Goal: Task Accomplishment & Management: Complete application form

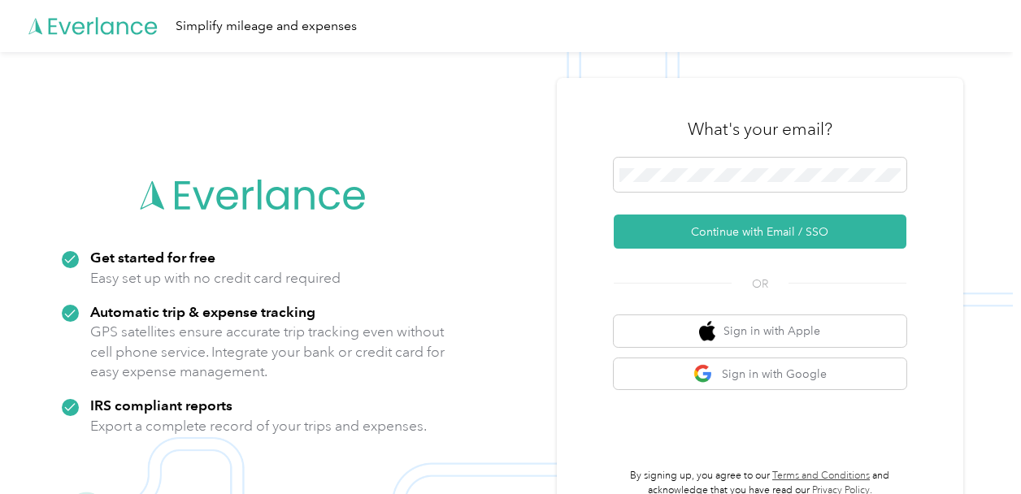
click at [15, 115] on img at bounding box center [506, 299] width 1013 height 494
click at [857, 69] on img at bounding box center [506, 299] width 1013 height 494
click at [563, 250] on div "What's your email? Continue with Email / SSO OR Sign in with Apple Sign in with…" at bounding box center [760, 299] width 407 height 442
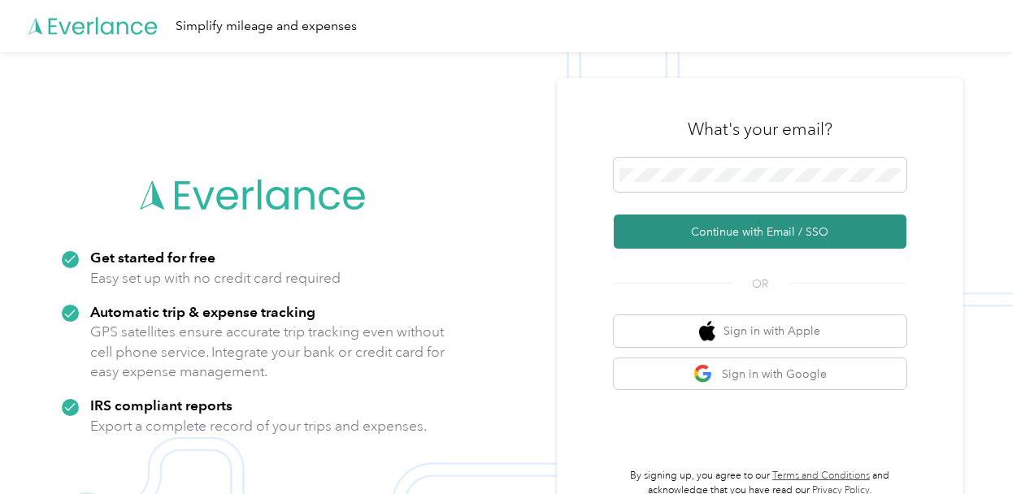
click at [681, 236] on button "Continue with Email / SSO" at bounding box center [760, 232] width 293 height 34
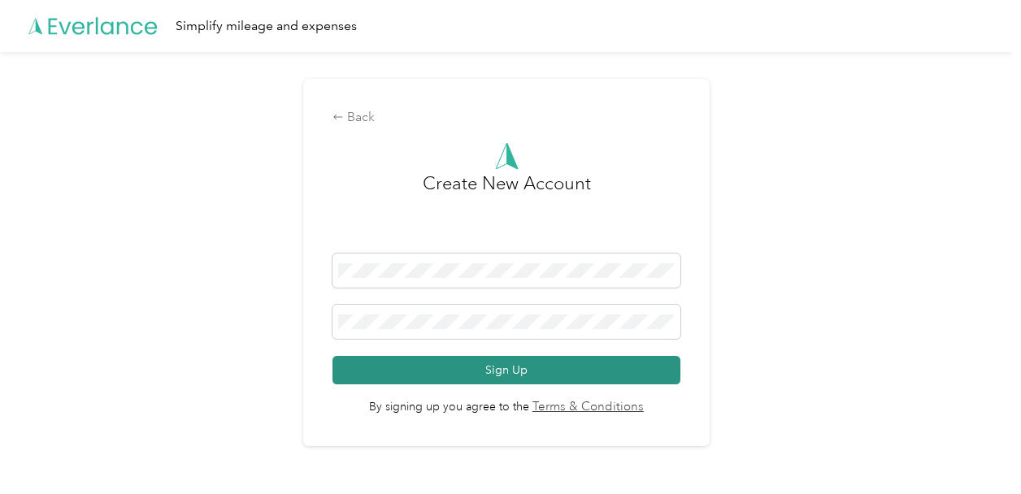
click at [616, 375] on button "Sign Up" at bounding box center [506, 370] width 347 height 28
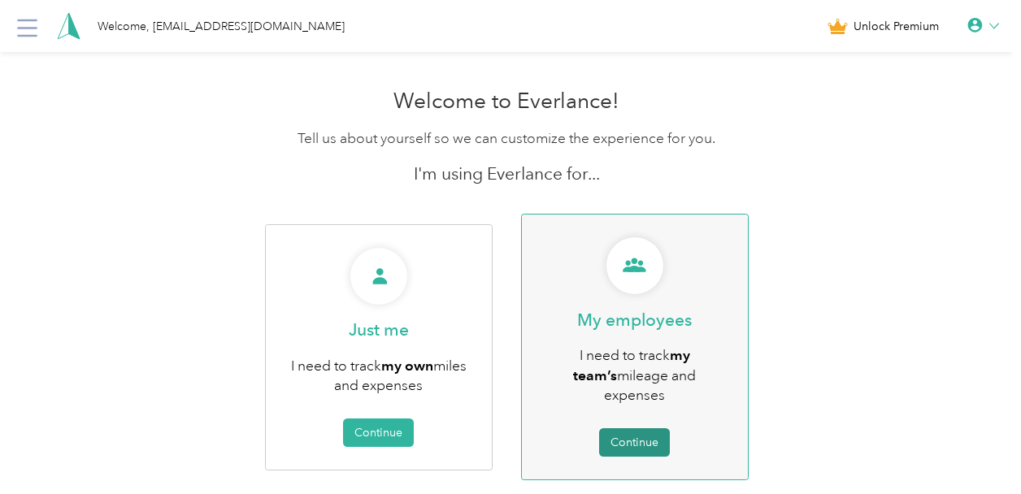
click at [659, 428] on button "Continue" at bounding box center [634, 442] width 71 height 28
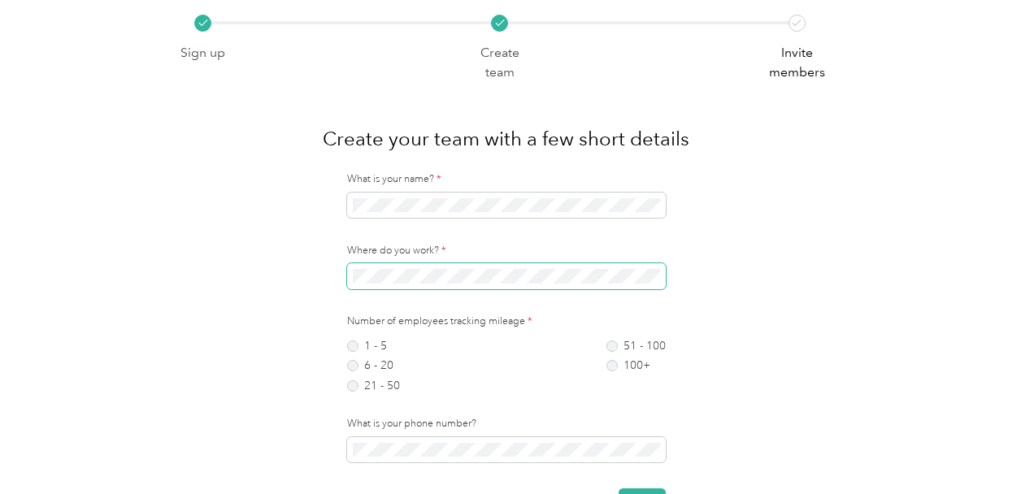
scroll to position [50, 0]
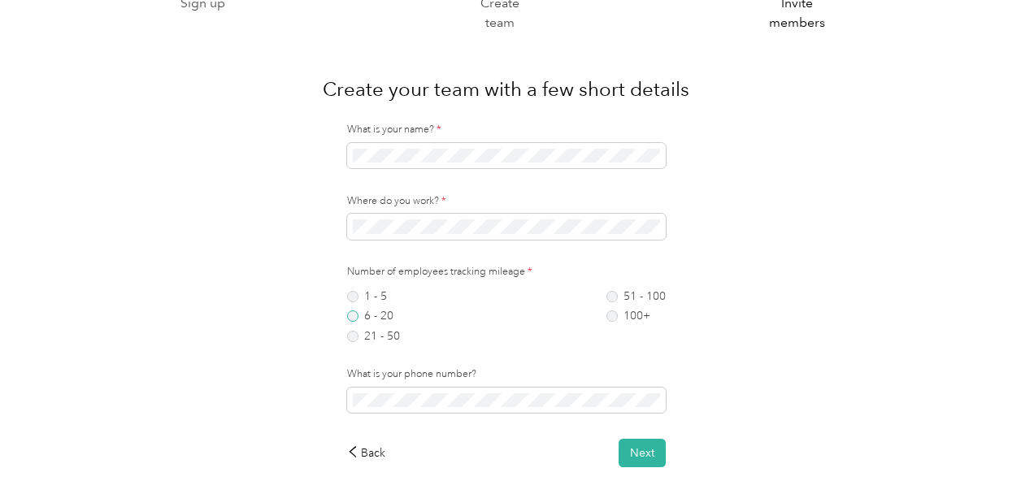
click at [355, 314] on label "6 - 20" at bounding box center [373, 316] width 53 height 11
click at [644, 455] on button "Next" at bounding box center [642, 453] width 47 height 28
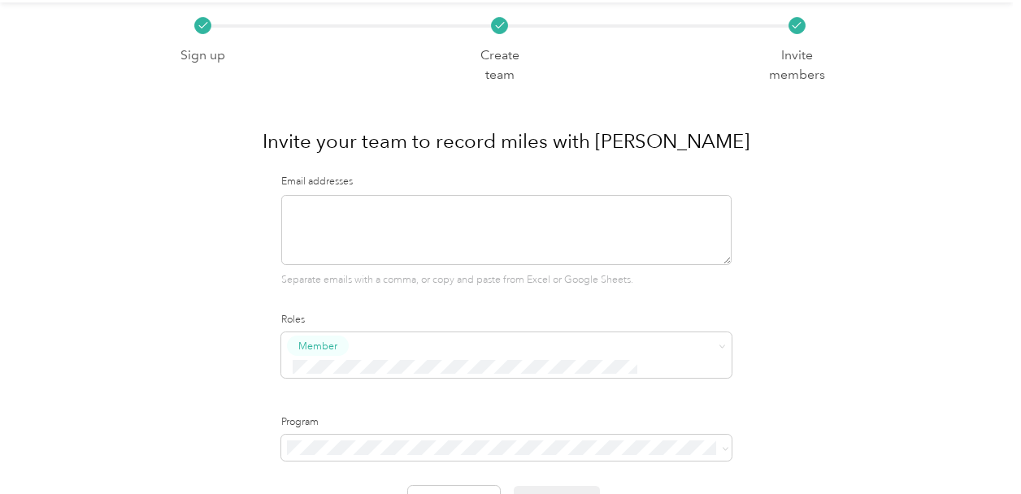
click at [1007, 268] on div "Sign up Create team Invite members Invite your team to record miles with Everla…" at bounding box center [506, 298] width 1013 height 592
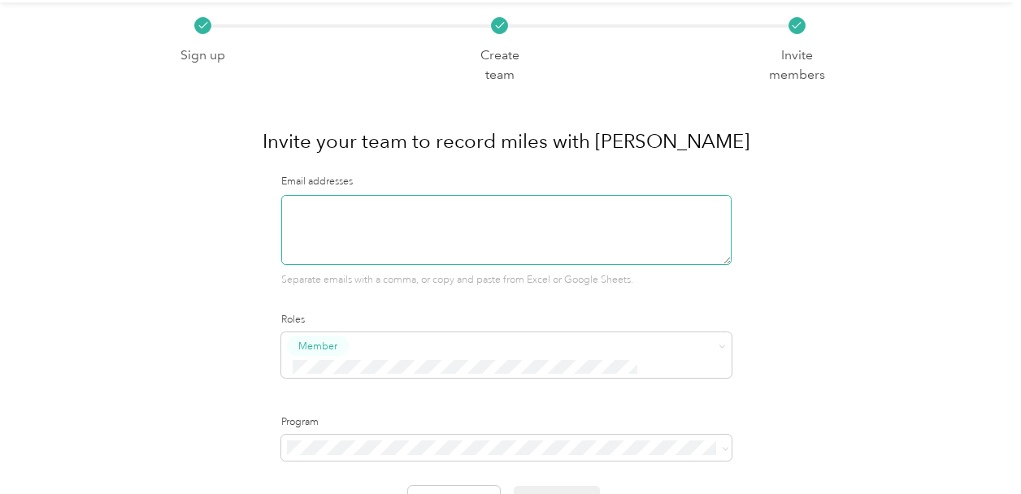
click at [350, 212] on textarea at bounding box center [506, 230] width 450 height 70
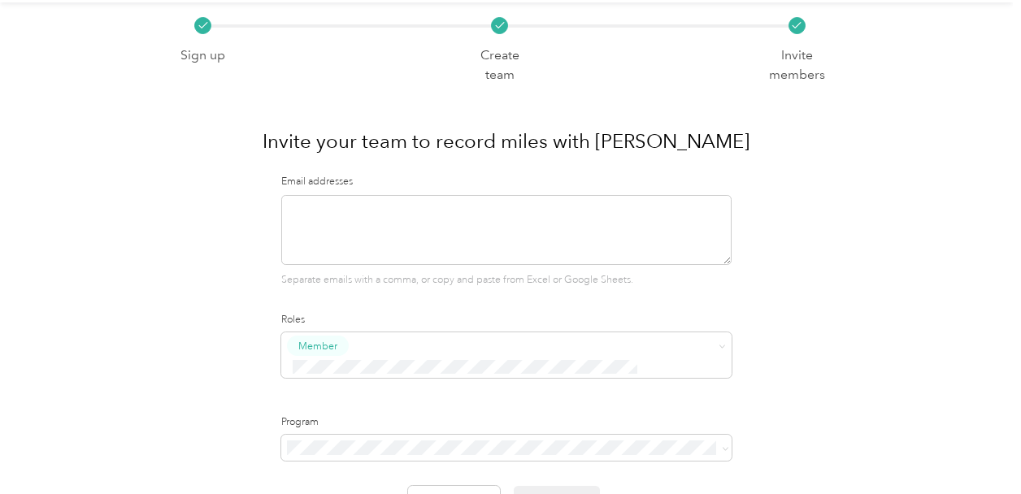
paste textarea "[EMAIL_ADDRESS][DOMAIN_NAME]"
drag, startPoint x: 350, startPoint y: 212, endPoint x: 681, endPoint y: 287, distance: 339.3
click at [681, 287] on div "Email addresses [EMAIL_ADDRESS][DOMAIN_NAME] Separate emails with a comma, or c…" at bounding box center [506, 345] width 450 height 340
type textarea "[EMAIL_ADDRESS][DOMAIN_NAME]"
click at [704, 365] on div "Member" at bounding box center [506, 361] width 450 height 57
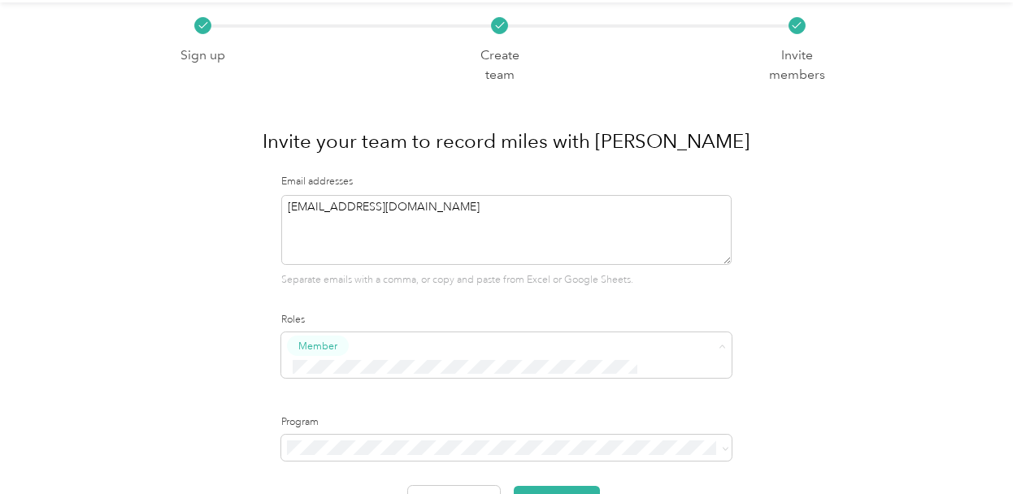
click at [315, 316] on span "Super Admin" at bounding box center [337, 314] width 60 height 15
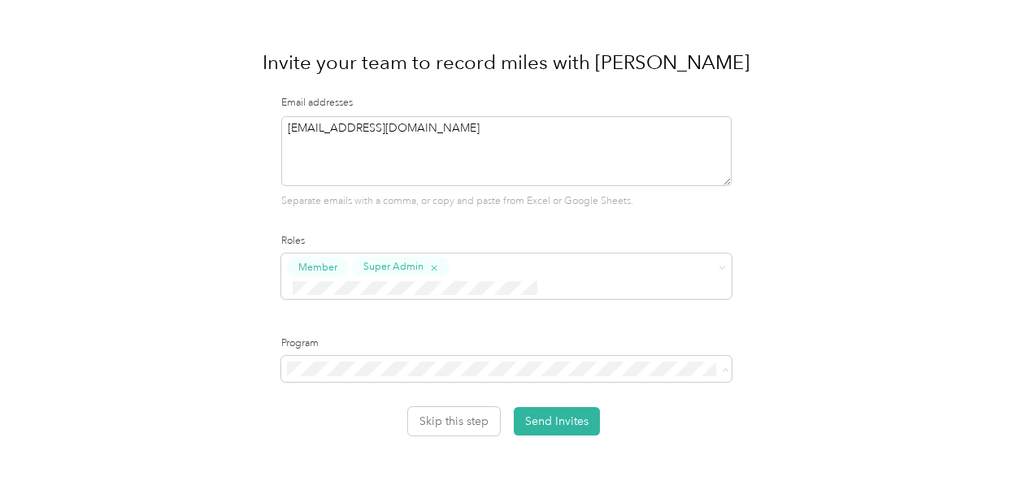
click at [361, 464] on li "No program" at bounding box center [511, 462] width 454 height 28
click at [555, 407] on button "Send Invites" at bounding box center [557, 421] width 86 height 28
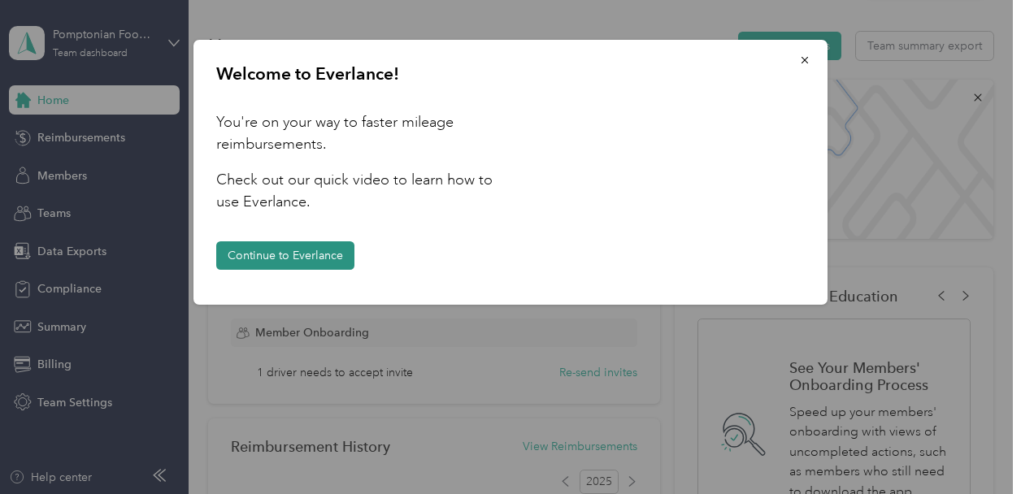
click at [325, 256] on button "Continue to Everlance" at bounding box center [285, 255] width 138 height 28
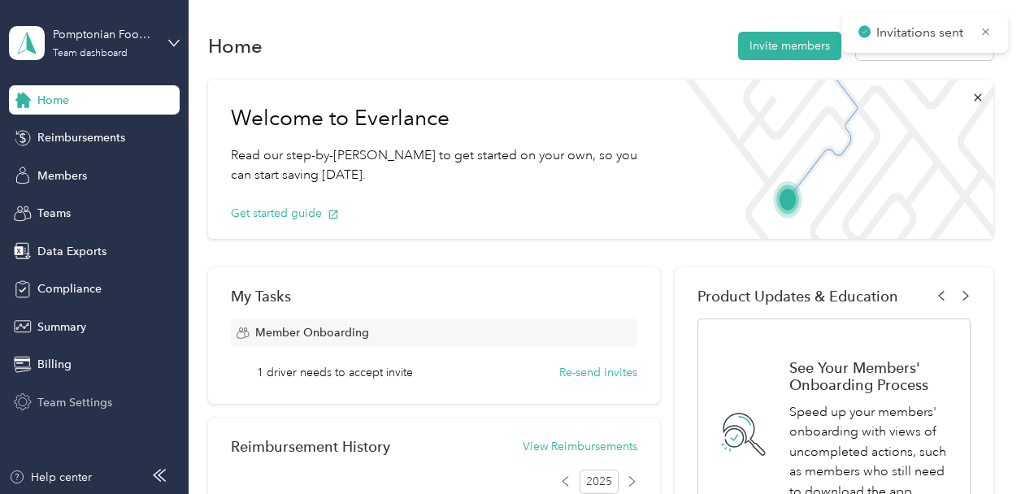
click at [98, 399] on span "Team Settings" at bounding box center [74, 402] width 75 height 17
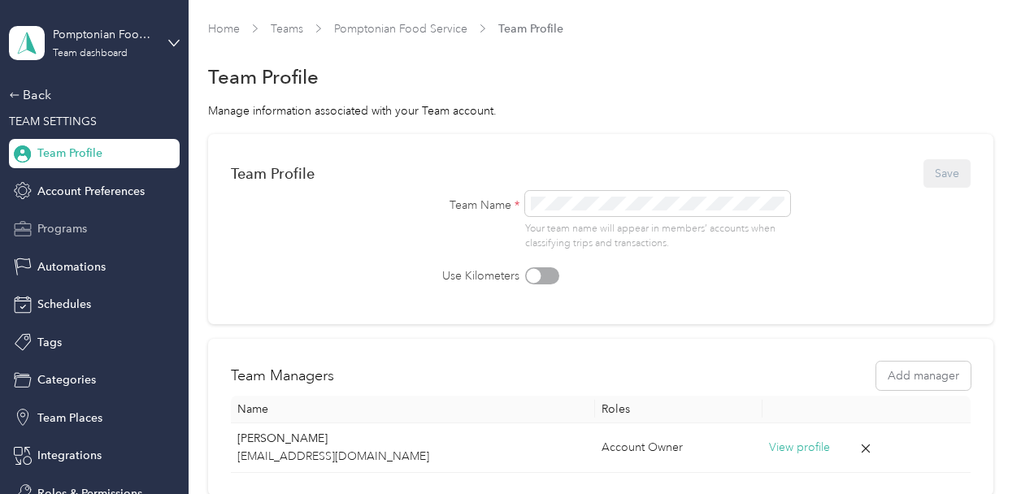
click at [66, 228] on span "Programs" at bounding box center [62, 228] width 50 height 17
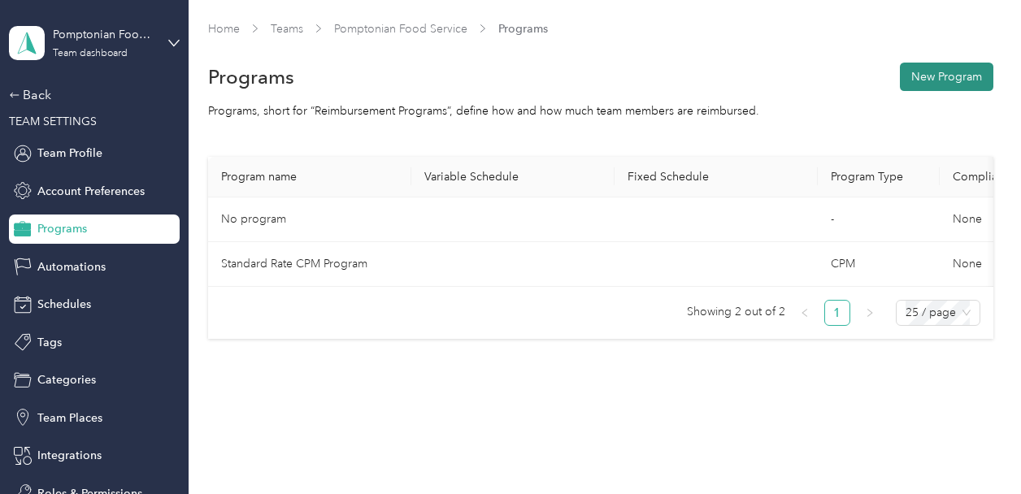
click at [965, 75] on button "New Program" at bounding box center [947, 77] width 94 height 28
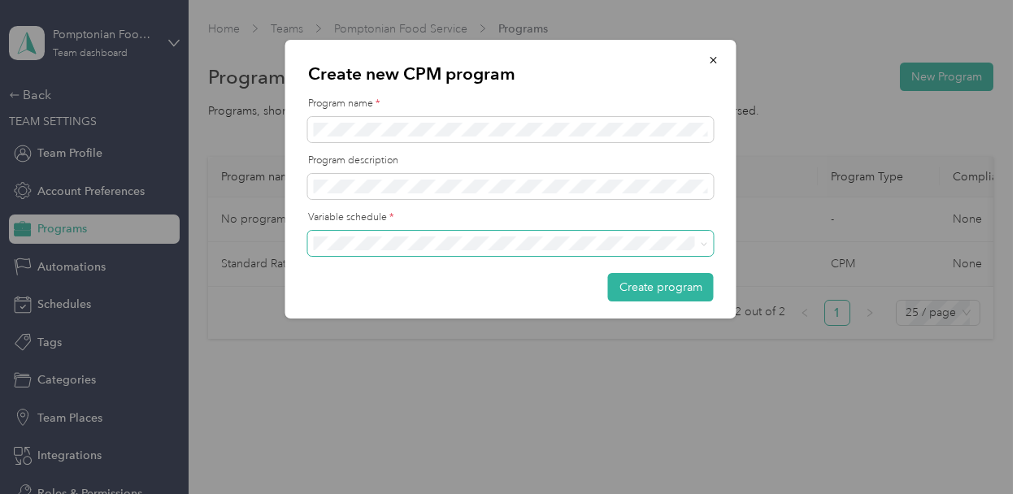
click at [424, 250] on span at bounding box center [511, 244] width 406 height 26
click at [394, 377] on div "Weekly" at bounding box center [511, 385] width 383 height 17
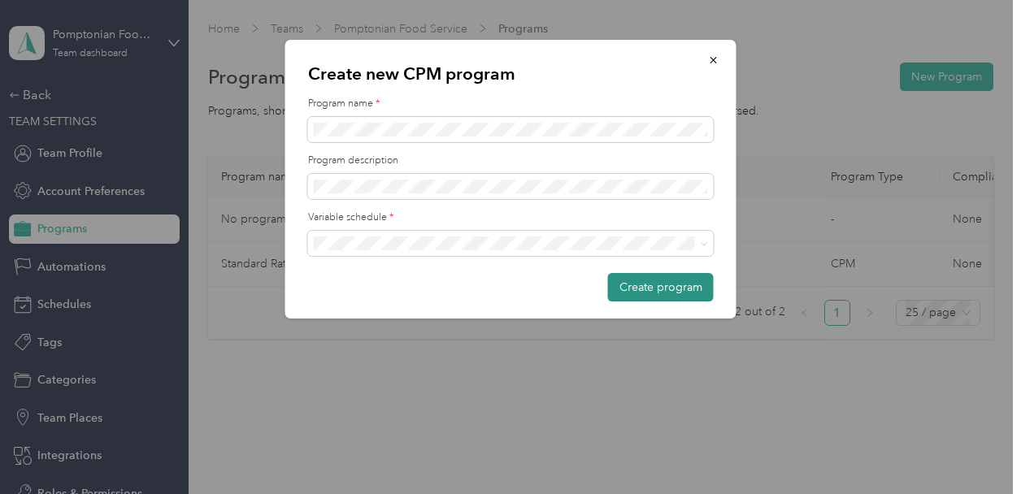
click at [665, 276] on button "Create program" at bounding box center [661, 287] width 106 height 28
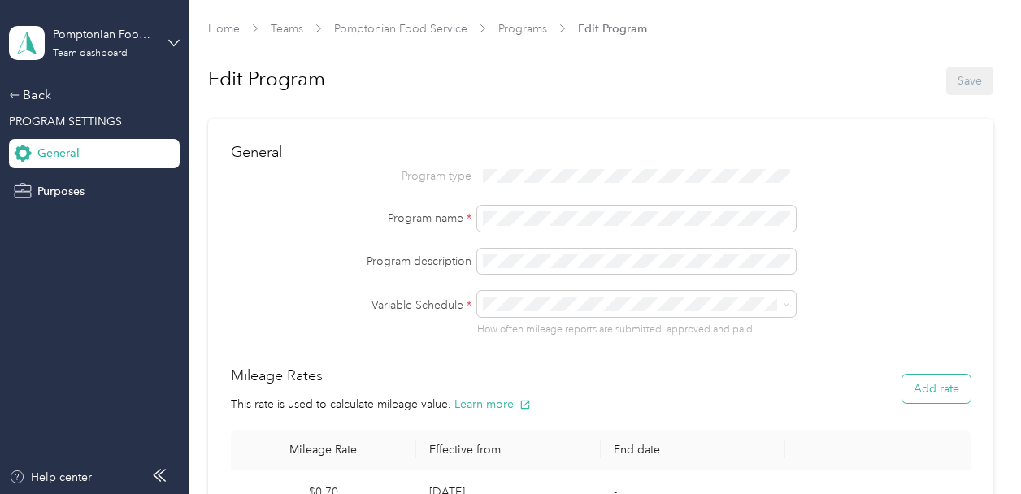
click at [948, 382] on button "Add rate" at bounding box center [937, 389] width 68 height 28
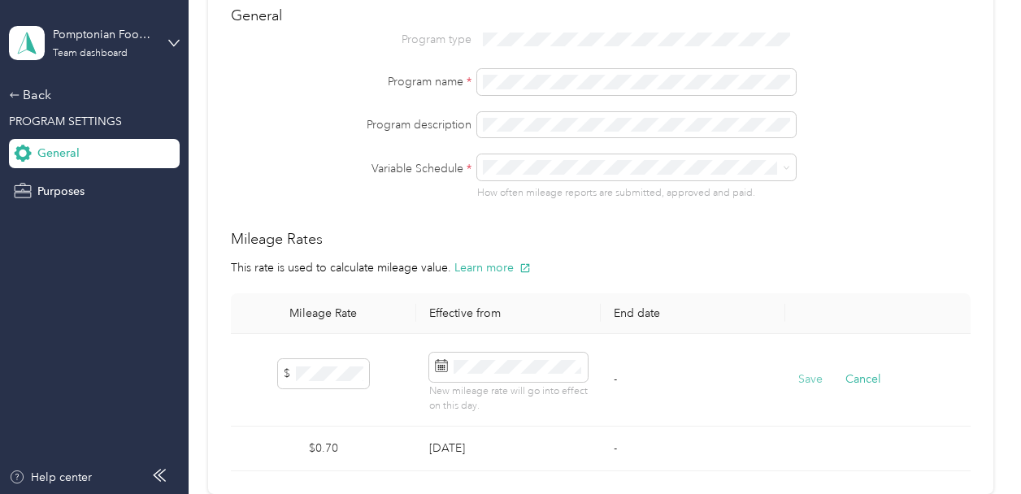
click at [800, 378] on button "Save" at bounding box center [810, 380] width 24 height 18
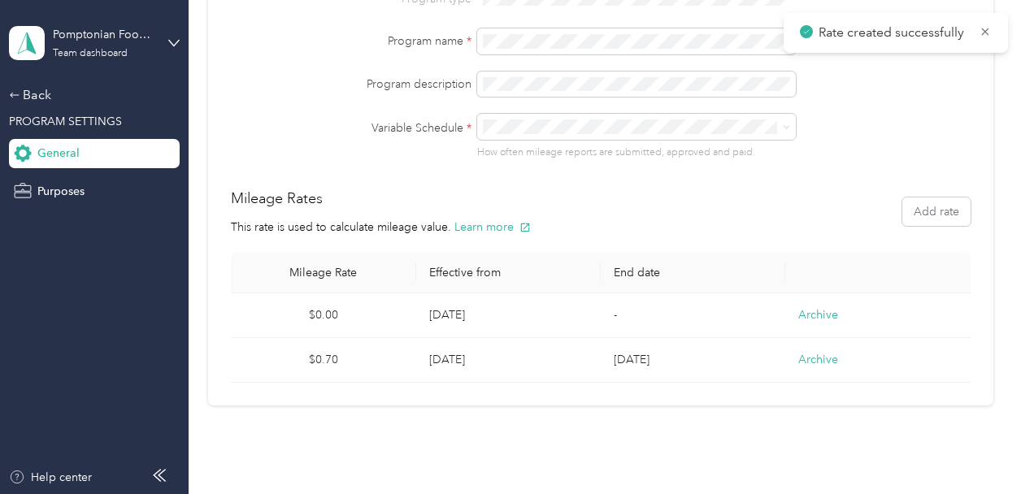
scroll to position [179, 0]
click at [811, 355] on button "Archive" at bounding box center [818, 358] width 40 height 17
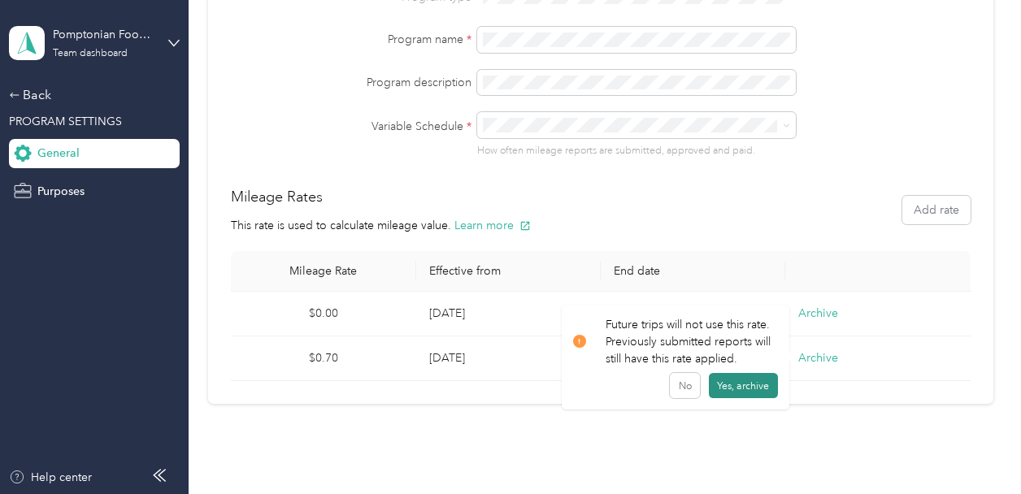
click at [745, 381] on button "Yes, archive" at bounding box center [743, 386] width 69 height 26
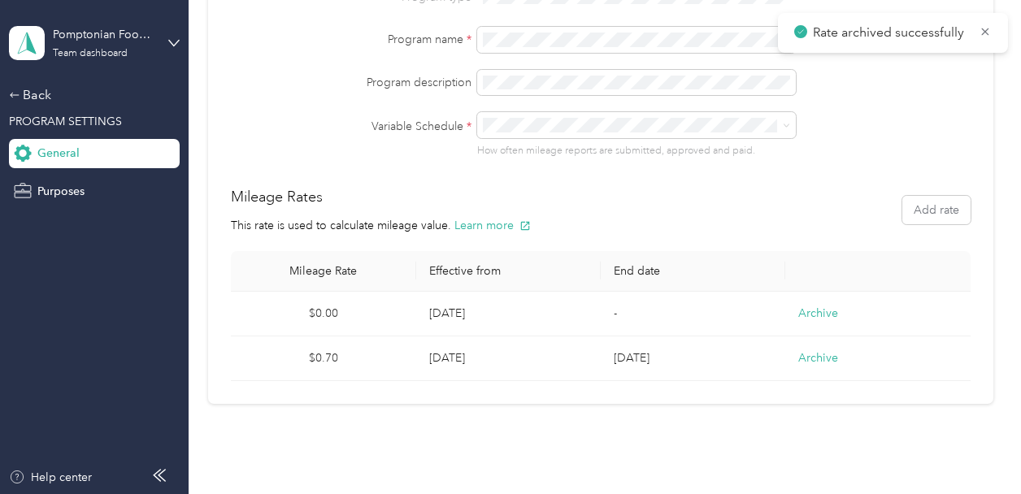
scroll to position [154, 0]
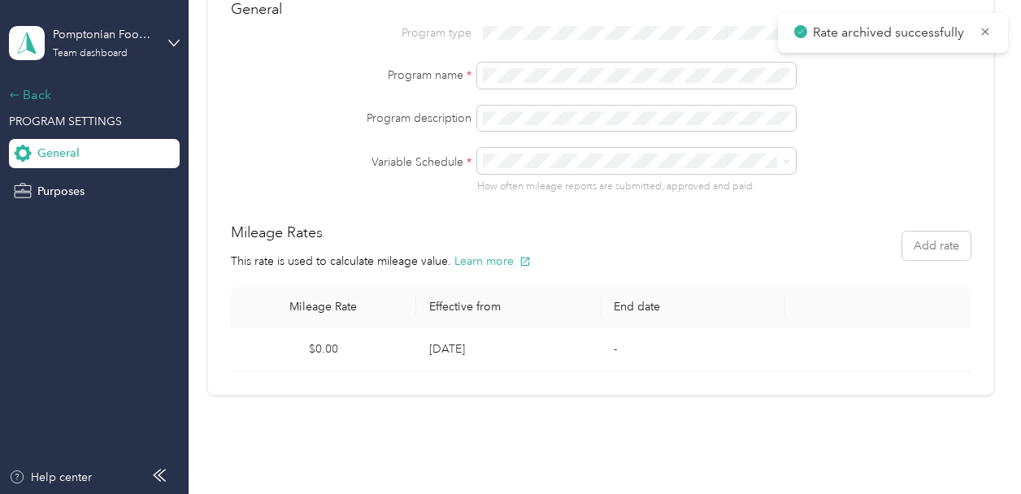
click at [36, 89] on div "Back" at bounding box center [90, 95] width 163 height 20
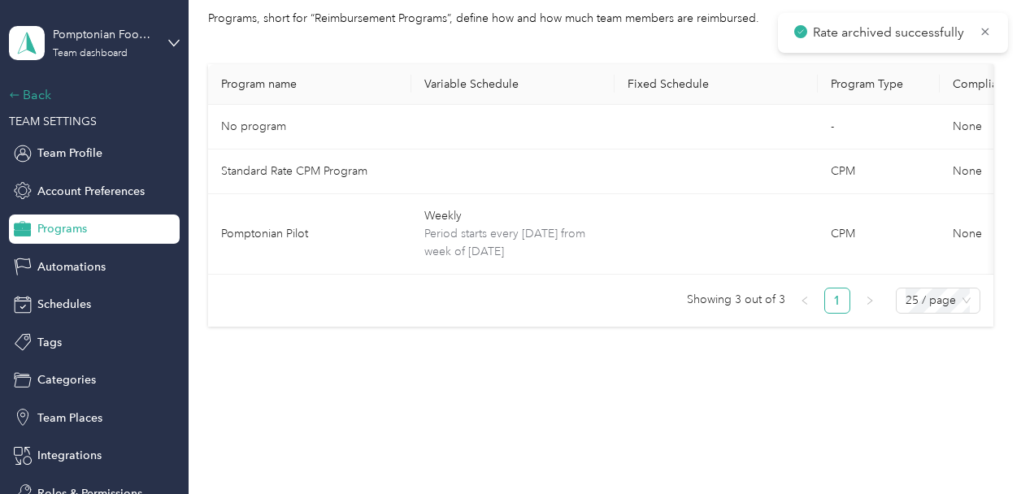
click at [29, 98] on div "Back" at bounding box center [90, 95] width 163 height 20
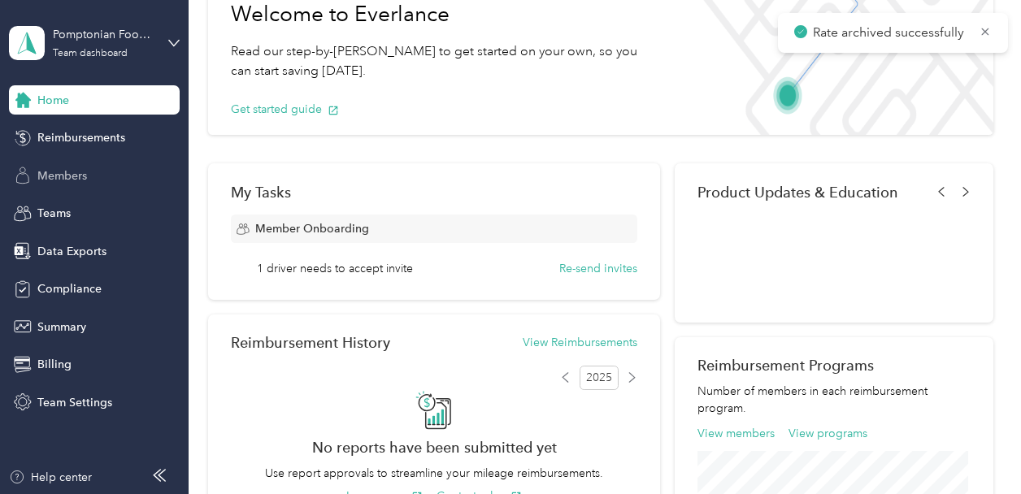
scroll to position [154, 0]
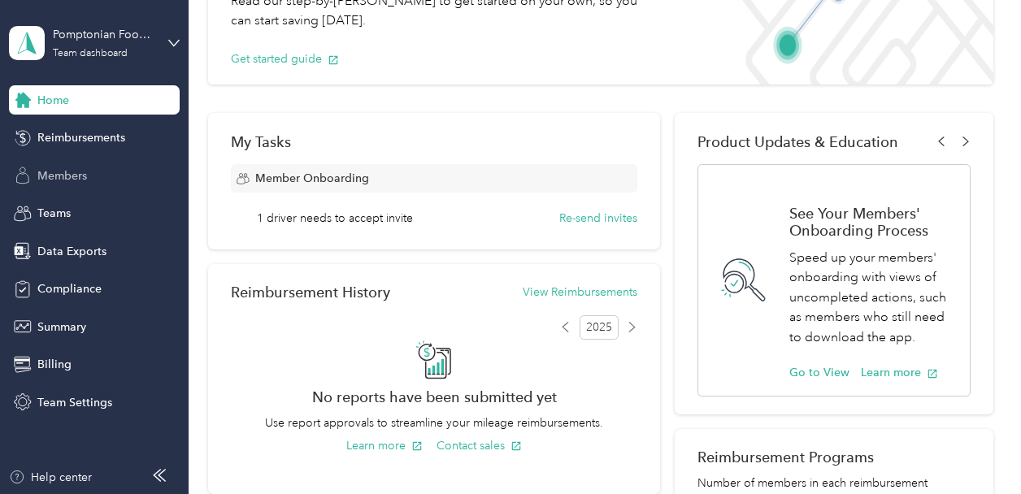
click at [123, 167] on div "Members" at bounding box center [94, 175] width 171 height 29
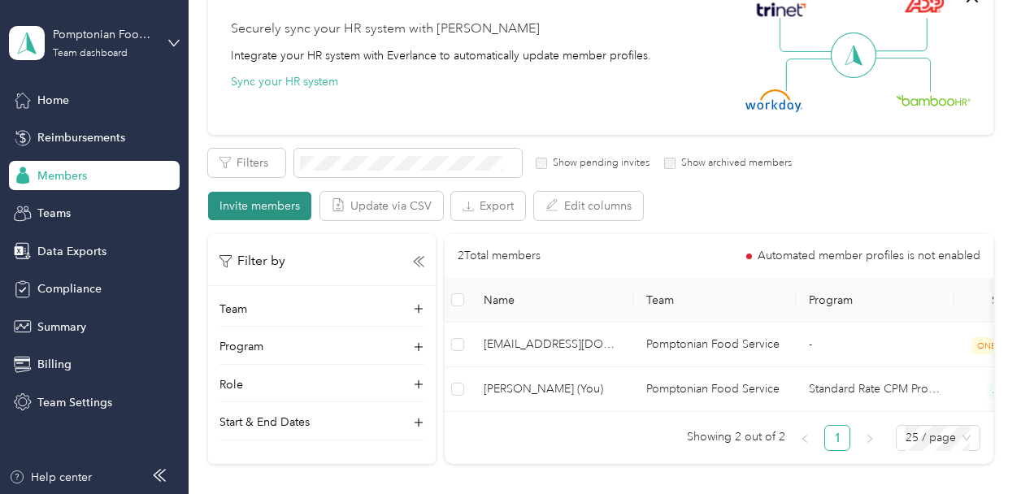
click at [281, 203] on button "Invite members" at bounding box center [259, 206] width 103 height 28
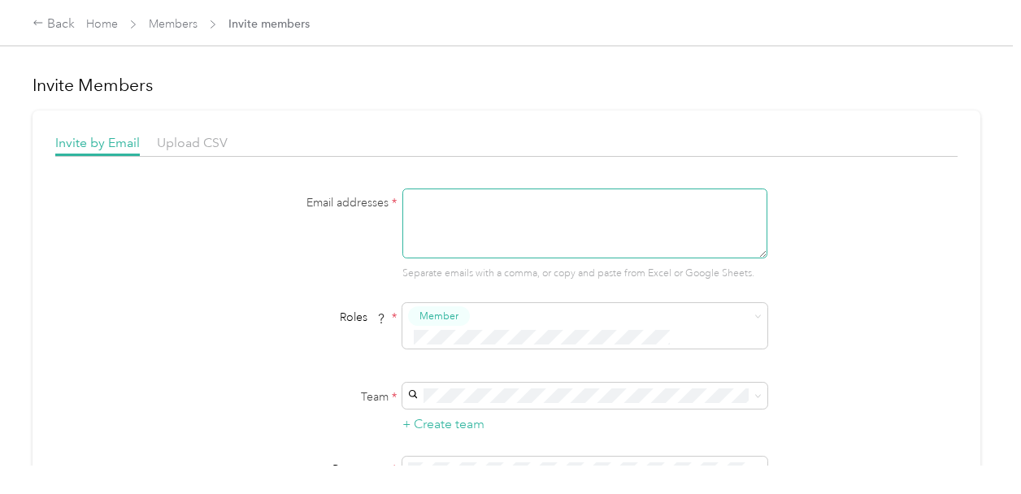
click at [678, 207] on textarea at bounding box center [584, 224] width 365 height 70
paste textarea "[EMAIL_ADDRESS][DOMAIN_NAME]"
type textarea "[EMAIL_ADDRESS][DOMAIN_NAME]"
drag, startPoint x: 670, startPoint y: 207, endPoint x: 394, endPoint y: 185, distance: 276.6
click at [394, 185] on div "Invite by Email Upload CSV Email addresses * [EMAIL_ADDRESS][DOMAIN_NAME] Separ…" at bounding box center [506, 356] width 903 height 446
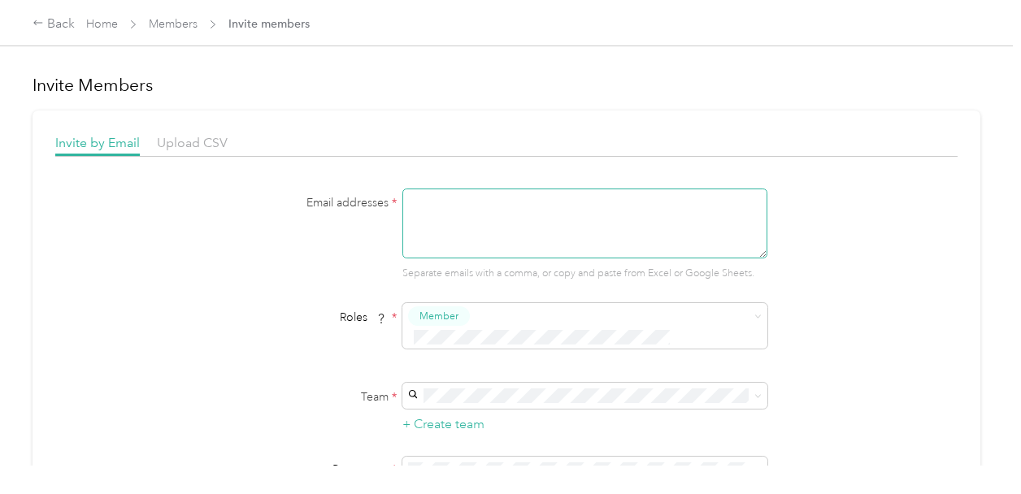
click at [458, 204] on textarea at bounding box center [584, 224] width 365 height 70
paste textarea "[PERSON_NAME] - [PERSON_NAME][EMAIL_ADDRESS][DOMAIN_NAME] [PERSON_NAME] - [EMAI…"
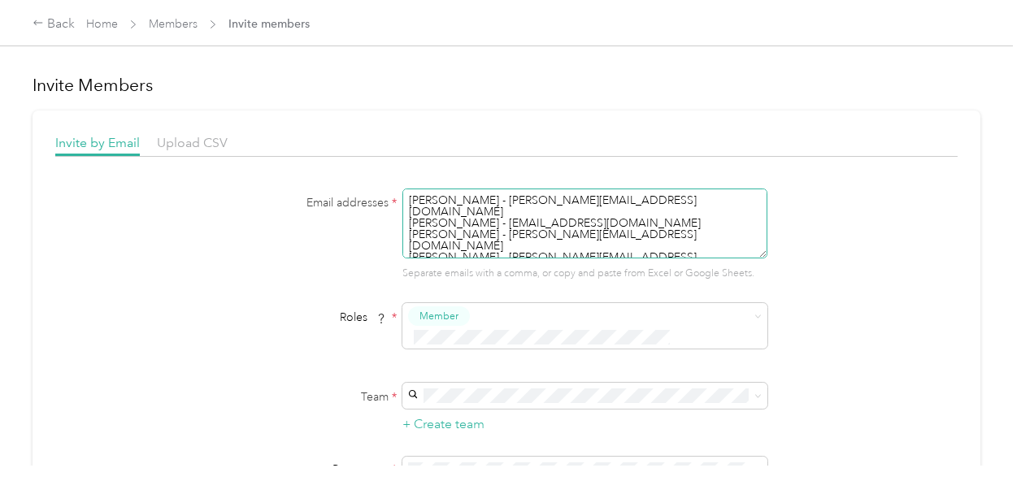
click at [440, 201] on textarea "[PERSON_NAME] - [PERSON_NAME][EMAIL_ADDRESS][DOMAIN_NAME] [PERSON_NAME] - [EMAI…" at bounding box center [584, 224] width 365 height 70
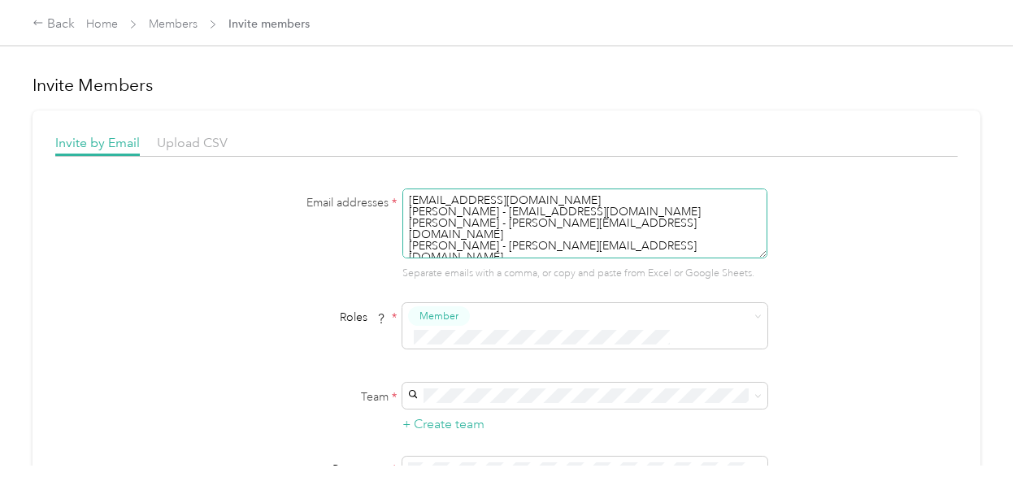
click at [435, 209] on textarea "[EMAIL_ADDRESS][DOMAIN_NAME] [PERSON_NAME] - [EMAIL_ADDRESS][DOMAIN_NAME] [PERS…" at bounding box center [584, 224] width 365 height 70
click at [457, 212] on textarea "[EMAIL_ADDRESS][DOMAIN_NAME], [EMAIL_ADDRESS][DOMAIN_NAME] [PERSON_NAME] - [PER…" at bounding box center [584, 224] width 365 height 70
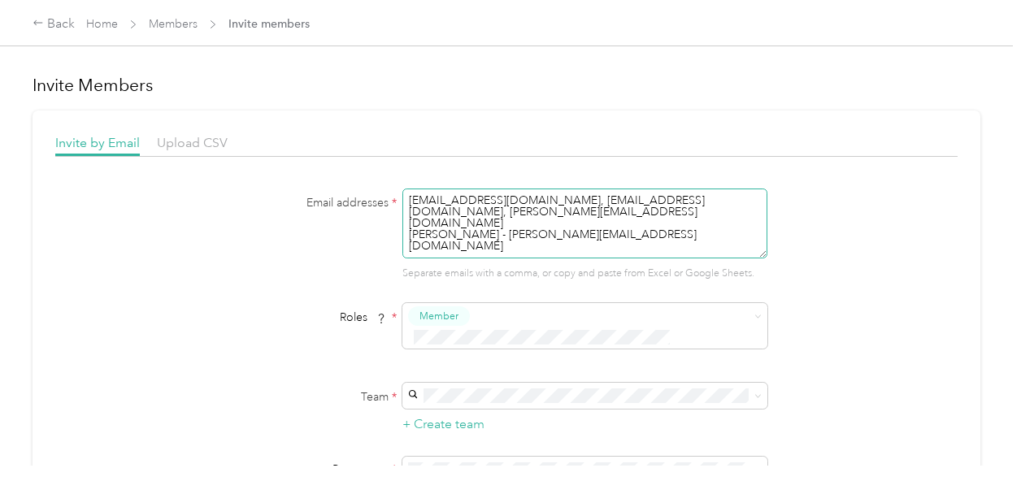
click at [457, 224] on textarea "[EMAIL_ADDRESS][DOMAIN_NAME], [EMAIL_ADDRESS][DOMAIN_NAME], [PERSON_NAME][EMAIL…" at bounding box center [584, 224] width 365 height 70
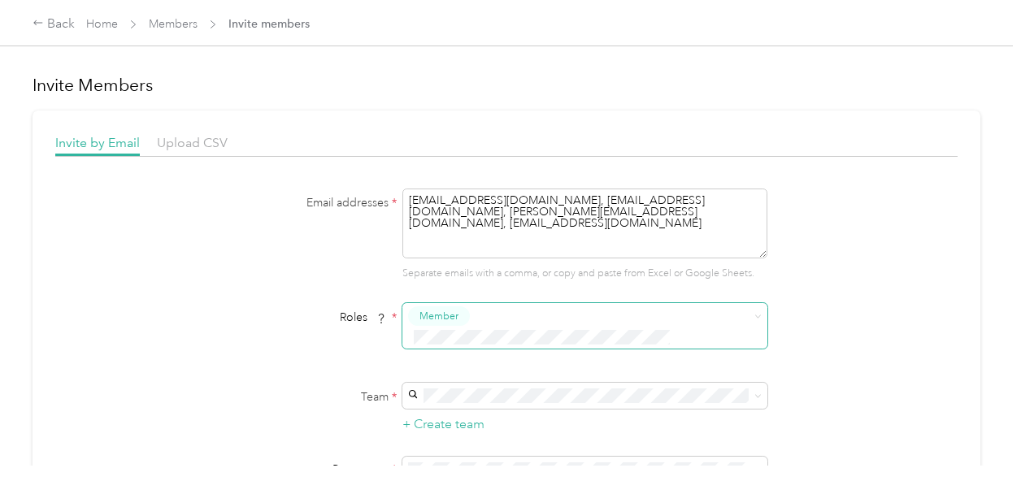
type textarea "[EMAIL_ADDRESS][DOMAIN_NAME], [EMAIL_ADDRESS][DOMAIN_NAME], [PERSON_NAME][EMAIL…"
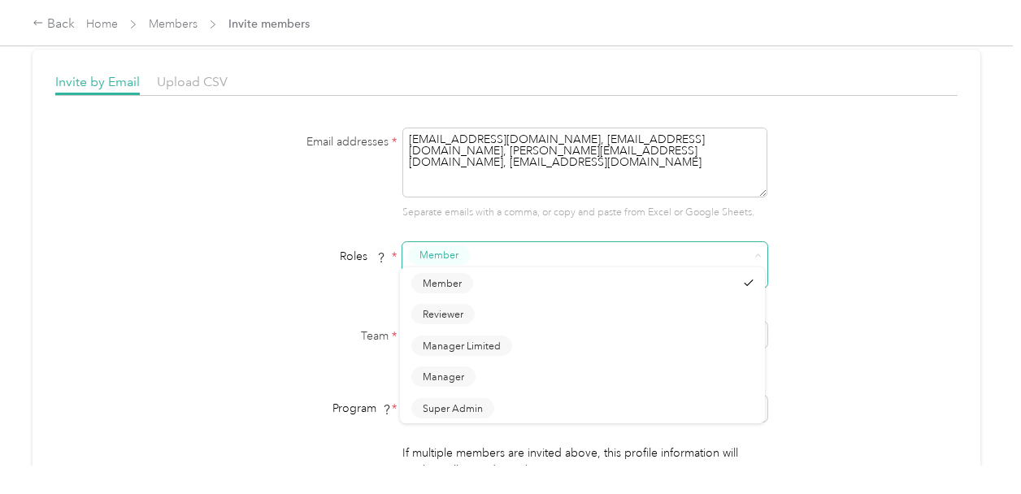
scroll to position [61, 0]
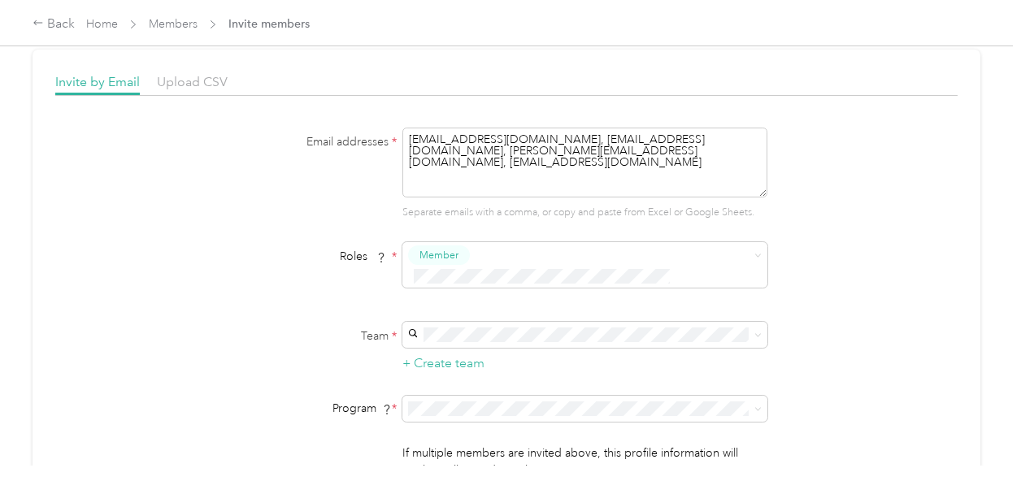
click at [440, 287] on li "Member" at bounding box center [582, 284] width 365 height 32
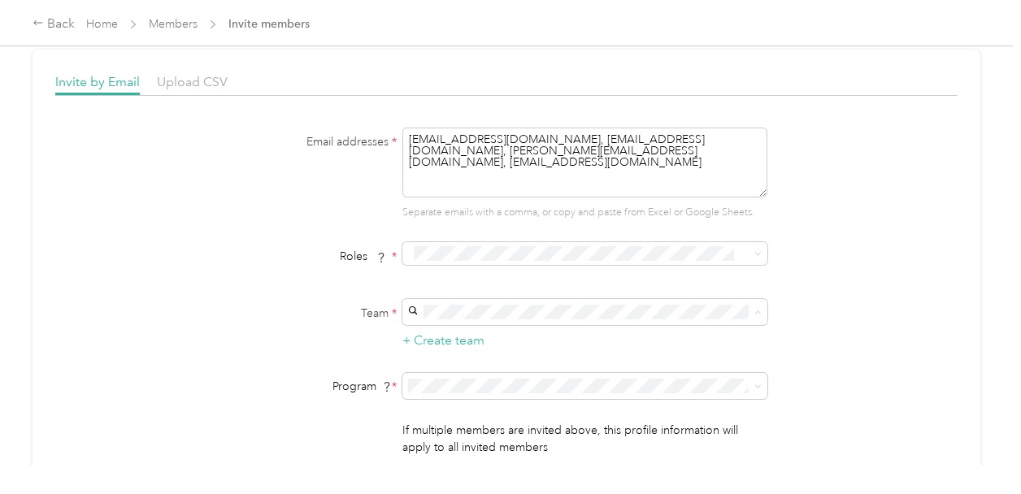
click at [459, 359] on p "[PERSON_NAME]" at bounding box center [582, 358] width 342 height 17
click at [437, 280] on span "Member" at bounding box center [442, 281] width 39 height 15
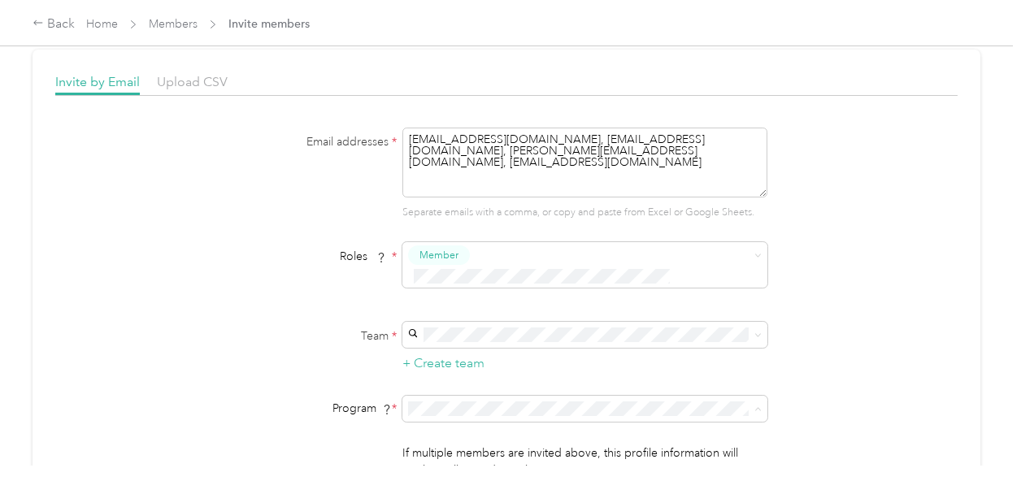
click at [466, 305] on li "Pomptonian Pilot (CPM)" at bounding box center [582, 301] width 365 height 28
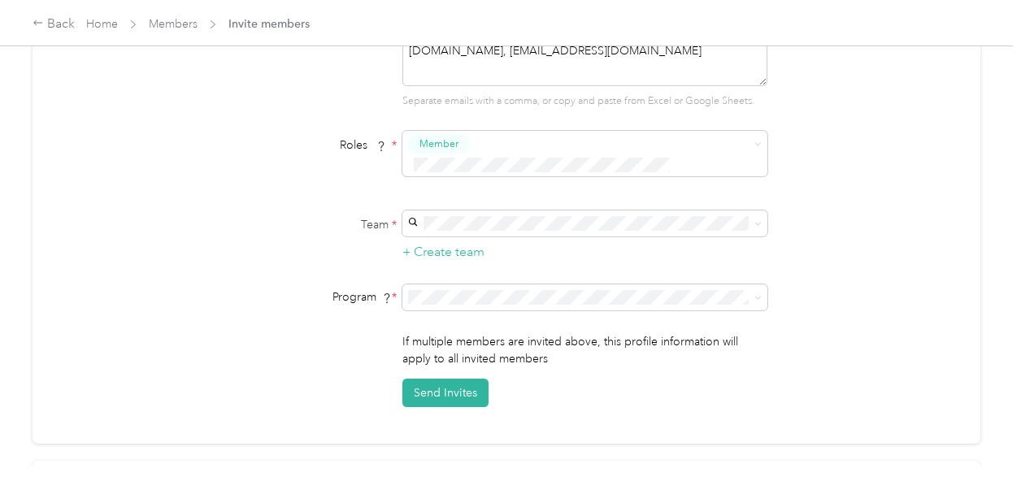
scroll to position [173, 0]
click at [458, 378] on button "Send Invites" at bounding box center [445, 392] width 86 height 28
click at [163, 14] on div "Back Home Members Invite members" at bounding box center [510, 23] width 1021 height 46
click at [173, 25] on link "Members" at bounding box center [173, 24] width 49 height 14
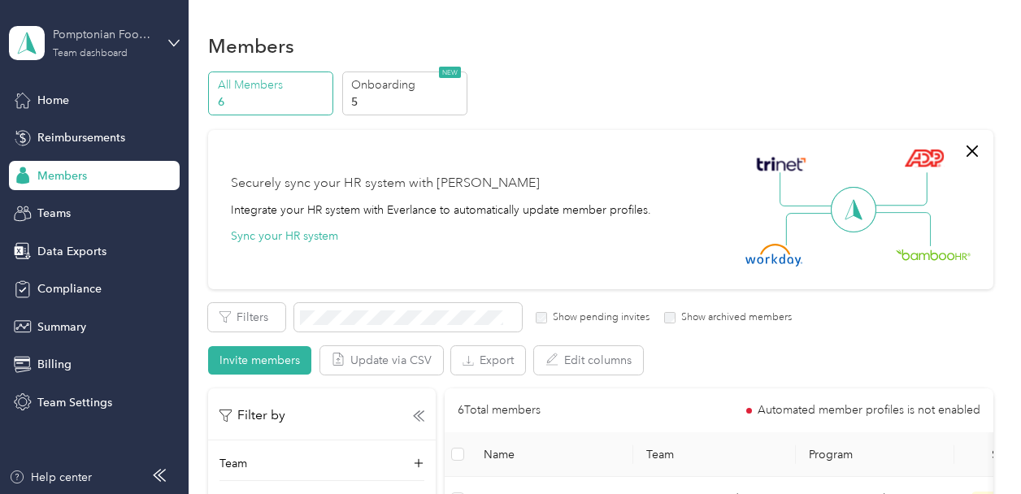
click at [126, 30] on div "Pomptonian Food Service" at bounding box center [104, 34] width 102 height 17
click at [102, 204] on div "Log out" at bounding box center [180, 208] width 320 height 28
